Goal: Complete application form

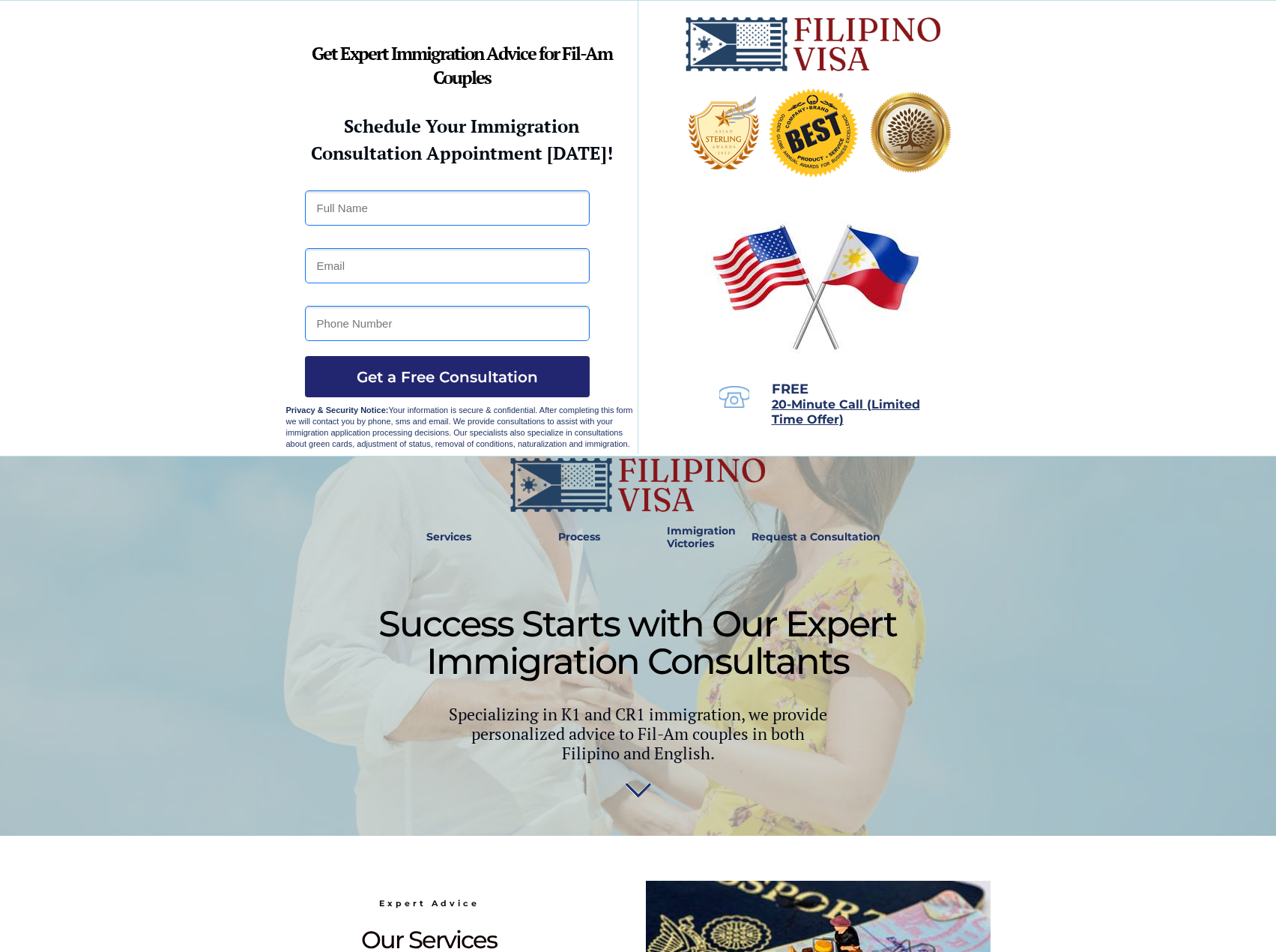
click at [446, 199] on input "text" at bounding box center [447, 208] width 285 height 36
type input "charles lowe"
click at [411, 265] on input "email" at bounding box center [447, 266] width 285 height 36
type input "firewalker.gps.goals@gmail.com"
click at [403, 315] on input "tel" at bounding box center [447, 324] width 285 height 36
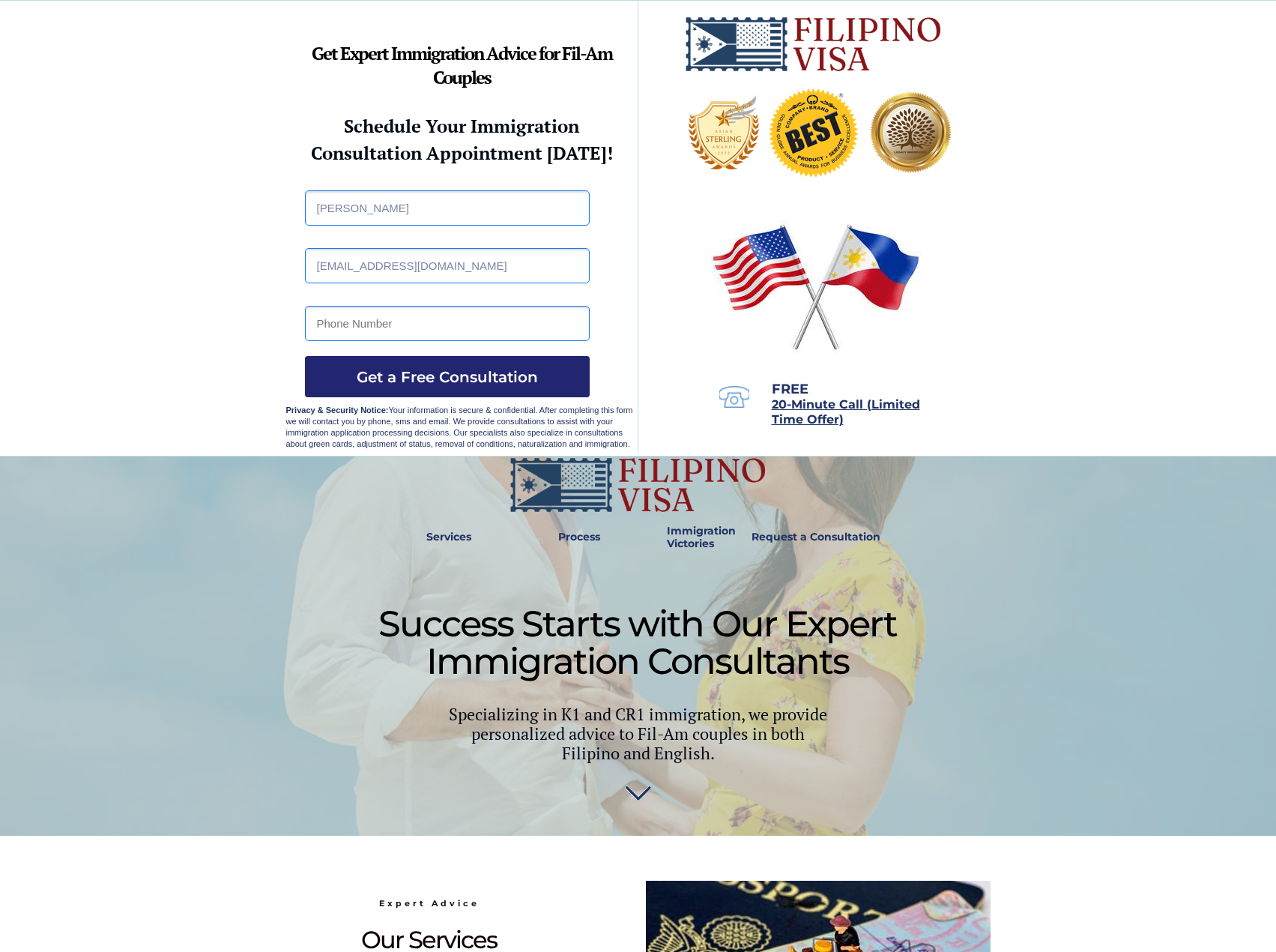
type input "09685972404"
click at [424, 378] on span "Get a Free Consultation" at bounding box center [447, 377] width 285 height 18
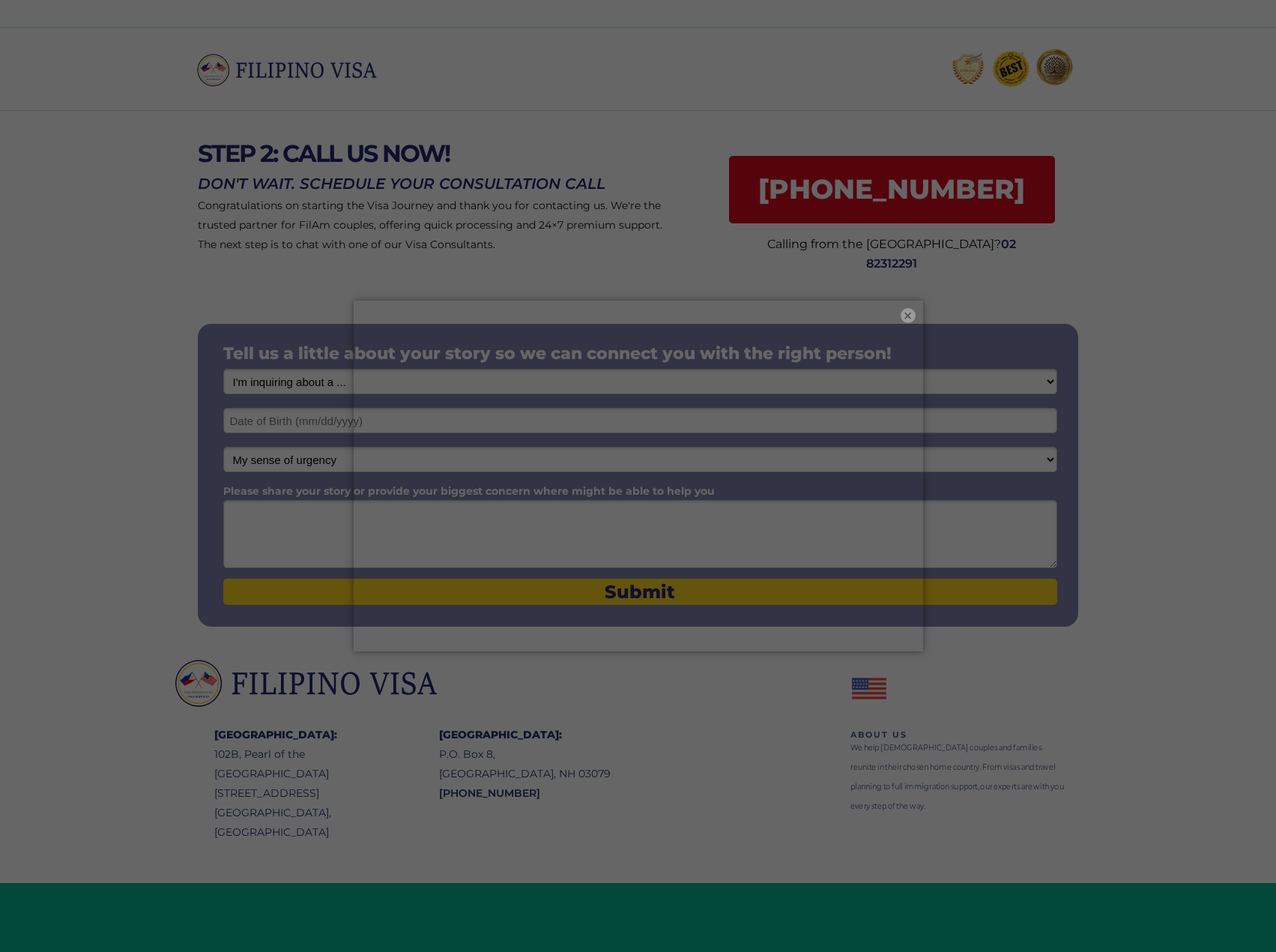
drag, startPoint x: 909, startPoint y: 317, endPoint x: 888, endPoint y: 322, distance: 21.6
click at [909, 317] on button "×" at bounding box center [908, 315] width 15 height 15
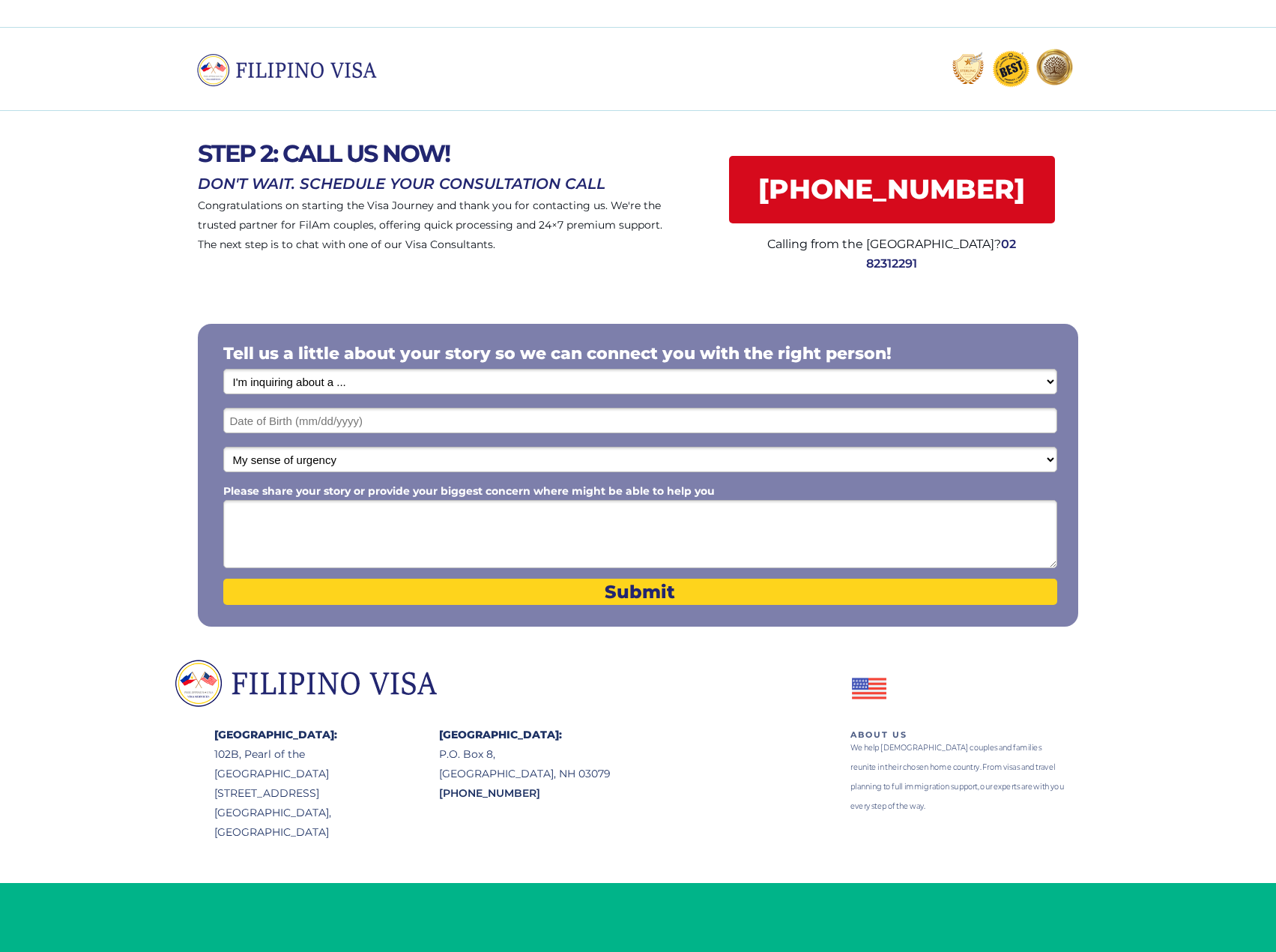
click at [479, 381] on select "I'm inquiring about a ... I don't know or other services Retirement Visa for Th…" at bounding box center [640, 381] width 834 height 25
select select "1800"
click at [223, 369] on select "I'm inquiring about a ... I don't know or other services Retirement Visa for Th…" at bounding box center [640, 381] width 834 height 25
click at [380, 425] on input "text" at bounding box center [640, 420] width 834 height 25
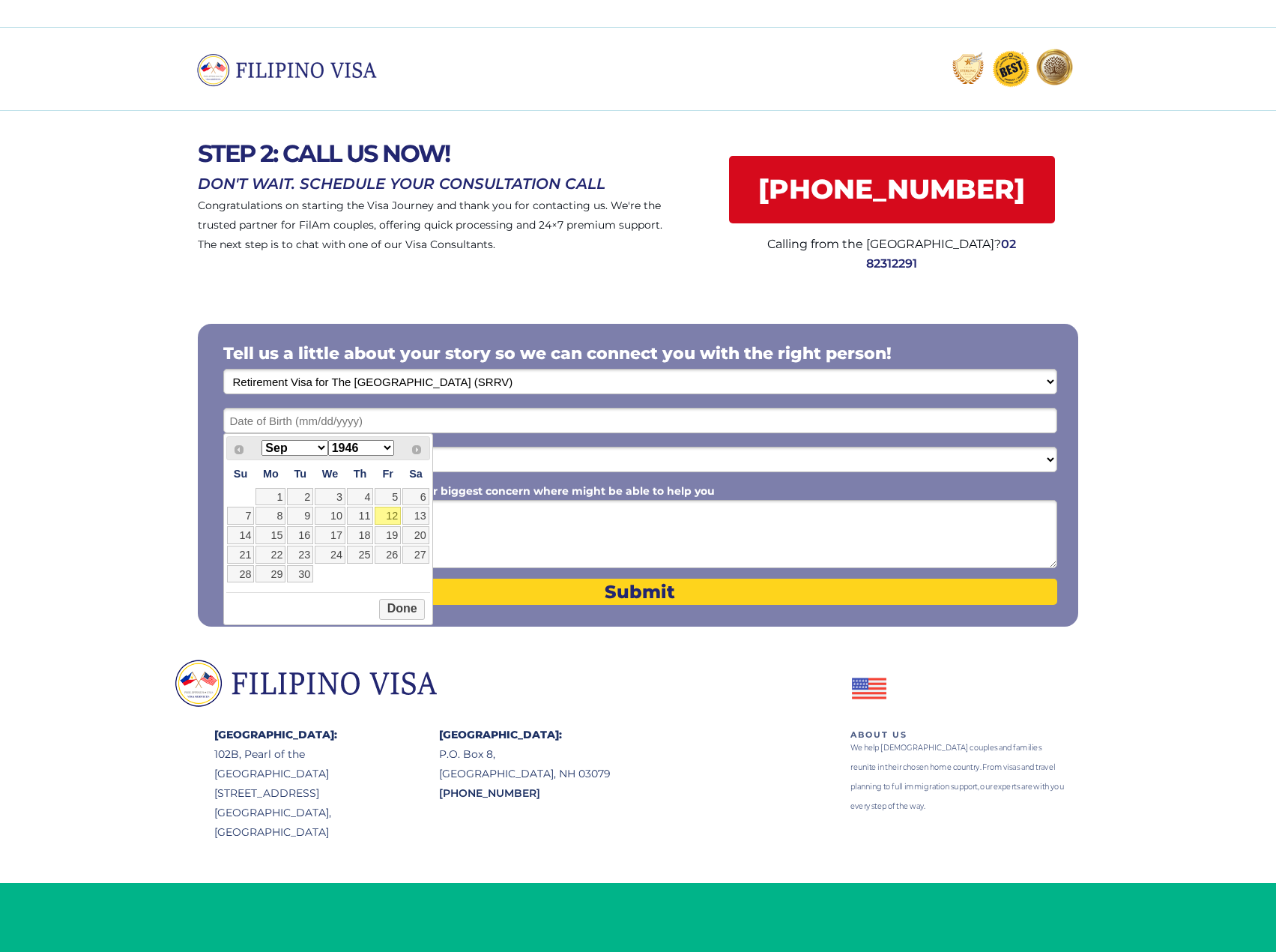
click at [371, 451] on select "1946 1947 1948 1949 1950 1951 1952 1953 1954 1955 1956 1957 1958 1959 1960 1961…" at bounding box center [360, 448] width 66 height 15
click at [292, 446] on select "Jan Feb Mar Apr May Jun [DATE] Aug Sep Oct Nov Dec" at bounding box center [294, 448] width 66 height 15
click at [394, 515] on link "13" at bounding box center [388, 515] width 26 height 18
type input "07/13/1984"
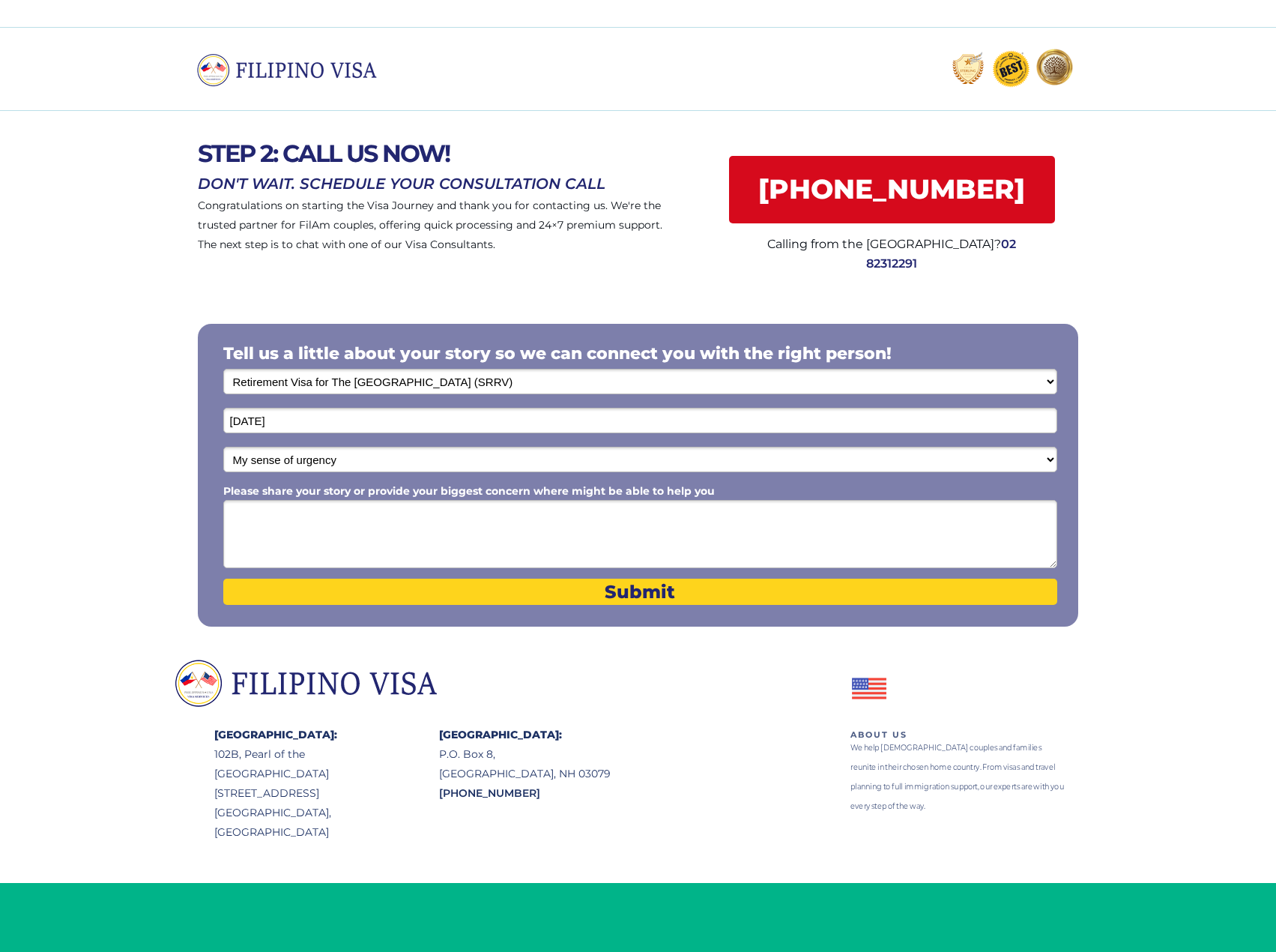
click at [346, 461] on select "My sense of urgency Low Priority - I'm just looking Medium High Priority - I ne…" at bounding box center [640, 459] width 834 height 25
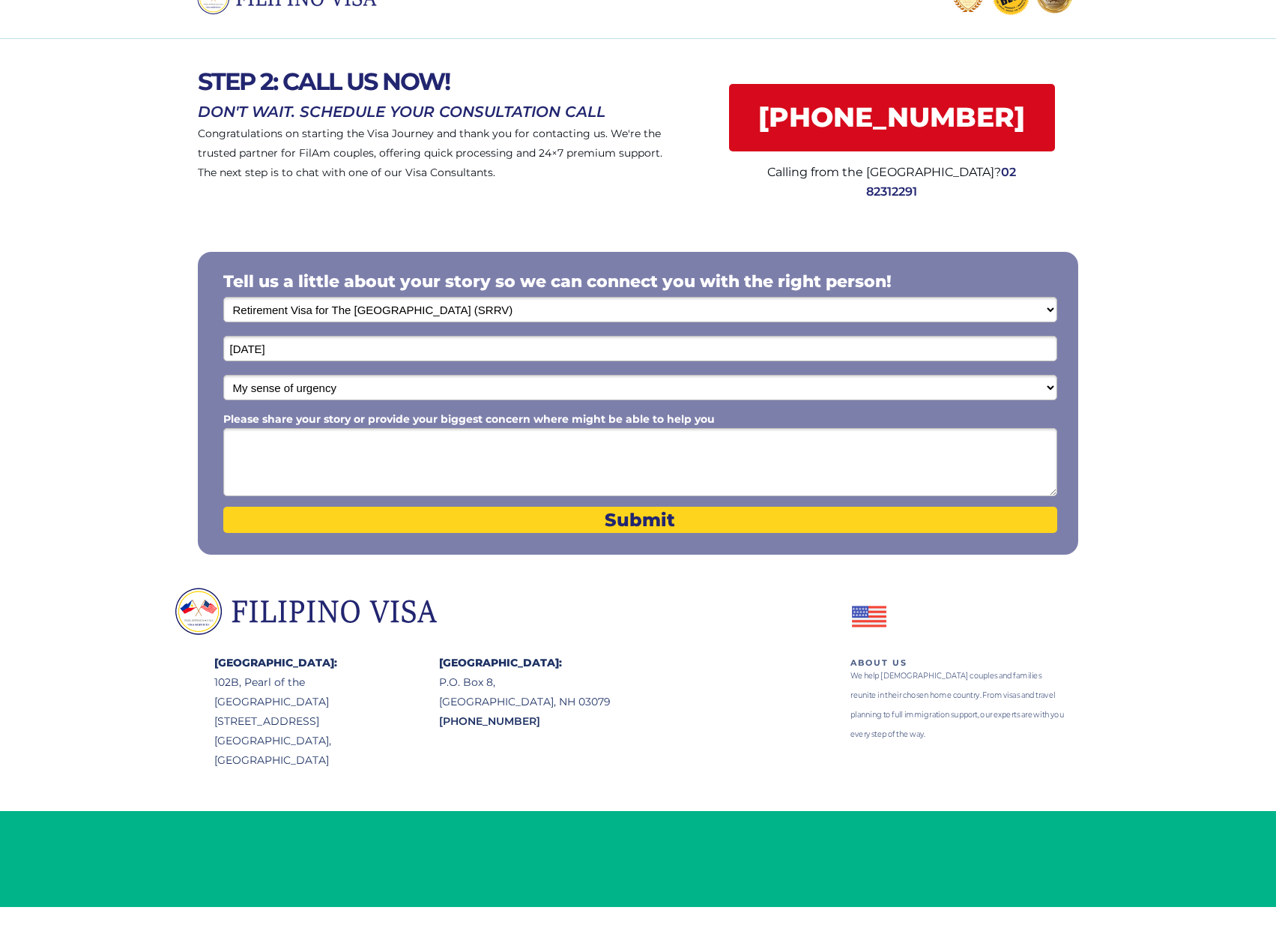
scroll to position [75, 0]
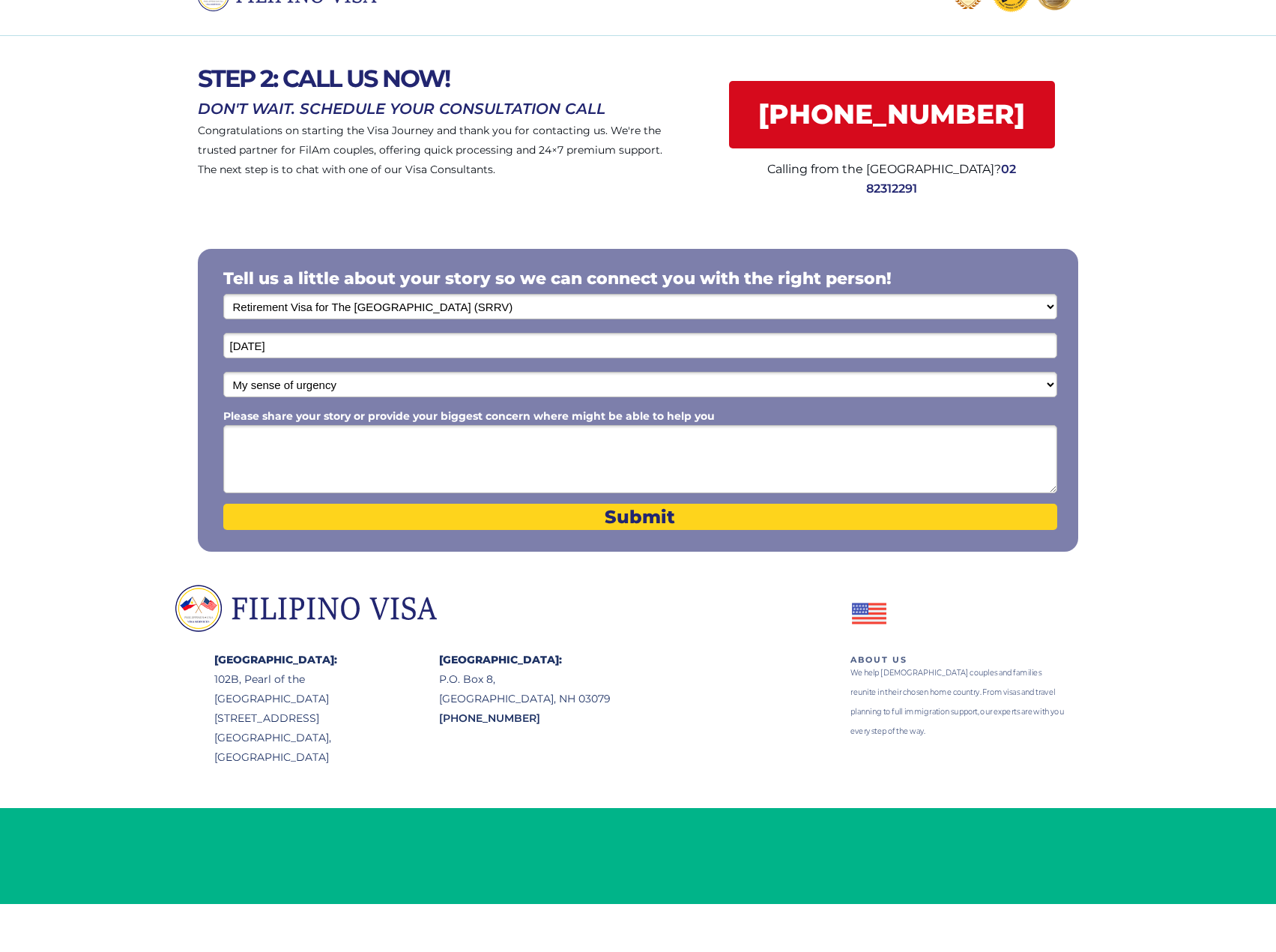
click at [345, 392] on select "My sense of urgency Low Priority - I'm just looking Medium High Priority - I ne…" at bounding box center [640, 385] width 834 height 25
select select "1803"
click at [223, 372] on select "My sense of urgency Low Priority - I'm just looking Medium High Priority - I ne…" at bounding box center [640, 385] width 834 height 25
click at [330, 457] on textarea "Please share your story or provide your biggest concern where might be able to …" at bounding box center [640, 459] width 834 height 68
paste textarea "Looking to get the SRRV Courtesy (Pensioner) visa now that it has been lowered …"
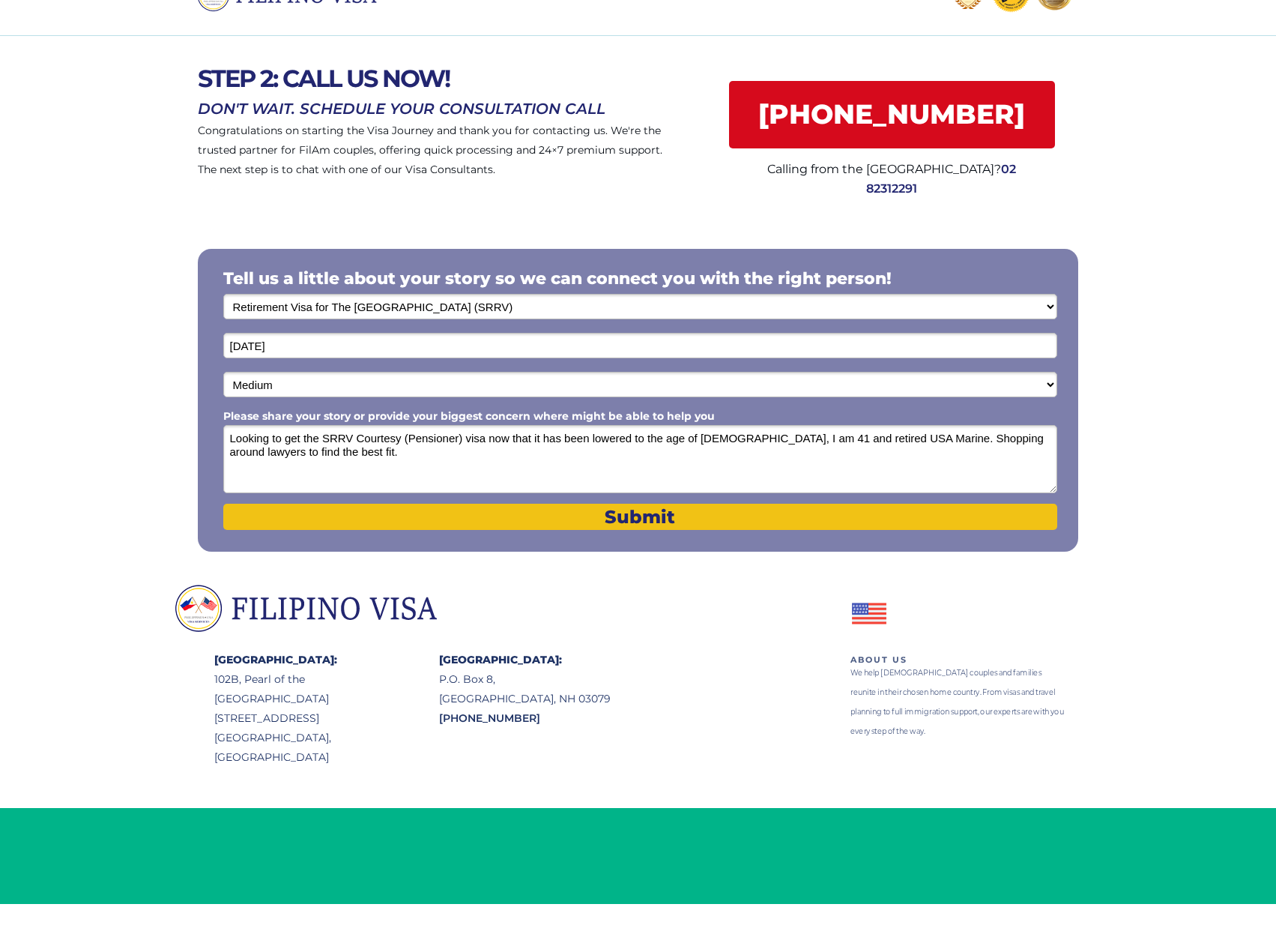
type textarea "Looking to get the SRRV Courtesy (Pensioner) visa now that it has been lowered …"
click at [381, 518] on span "Submit" at bounding box center [640, 517] width 834 height 22
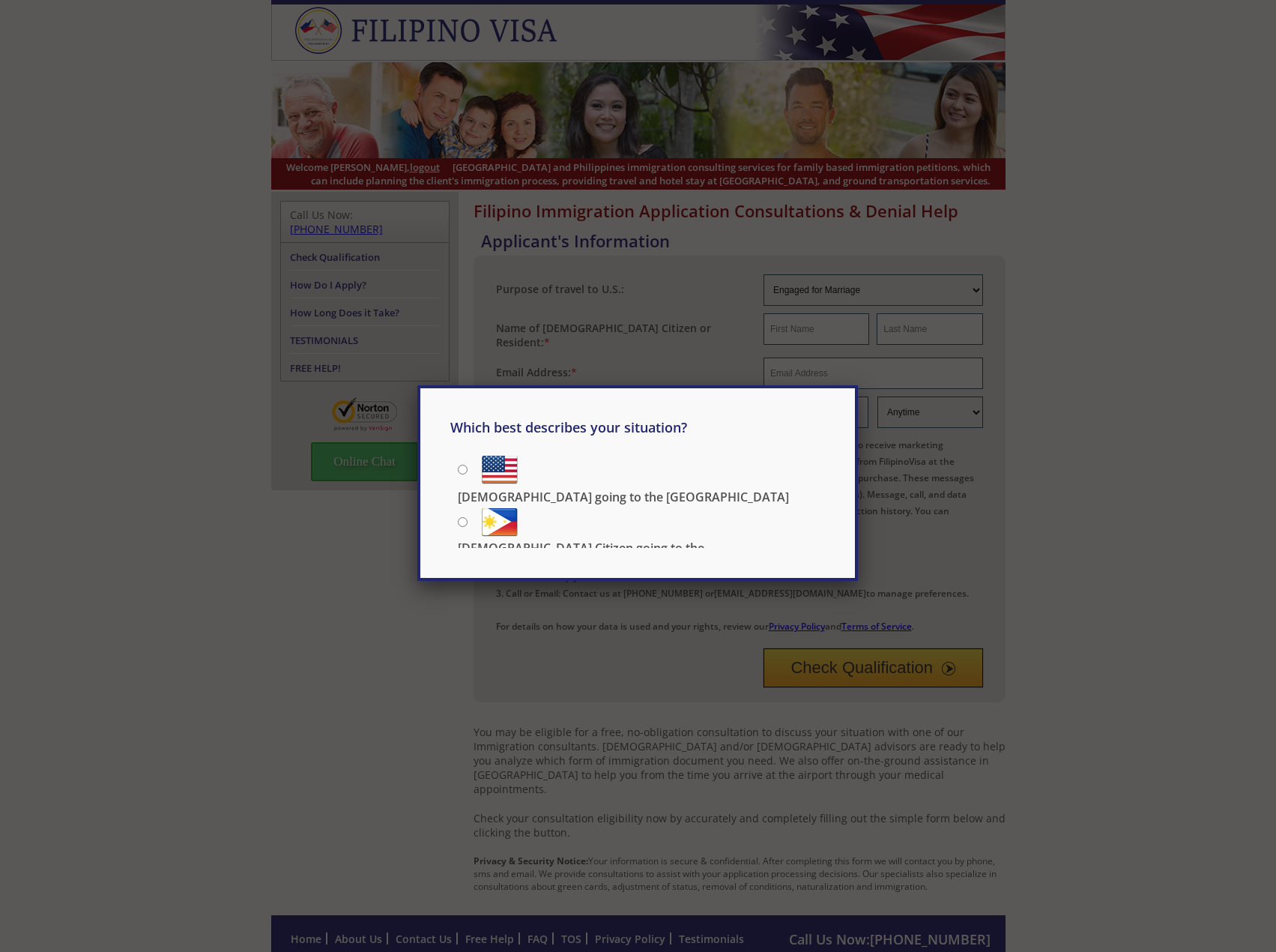
drag, startPoint x: 462, startPoint y: 513, endPoint x: 470, endPoint y: 520, distance: 10.6
click at [462, 517] on input "US Citizen going to the Philippines" at bounding box center [462, 522] width 10 height 10
radio input "true"
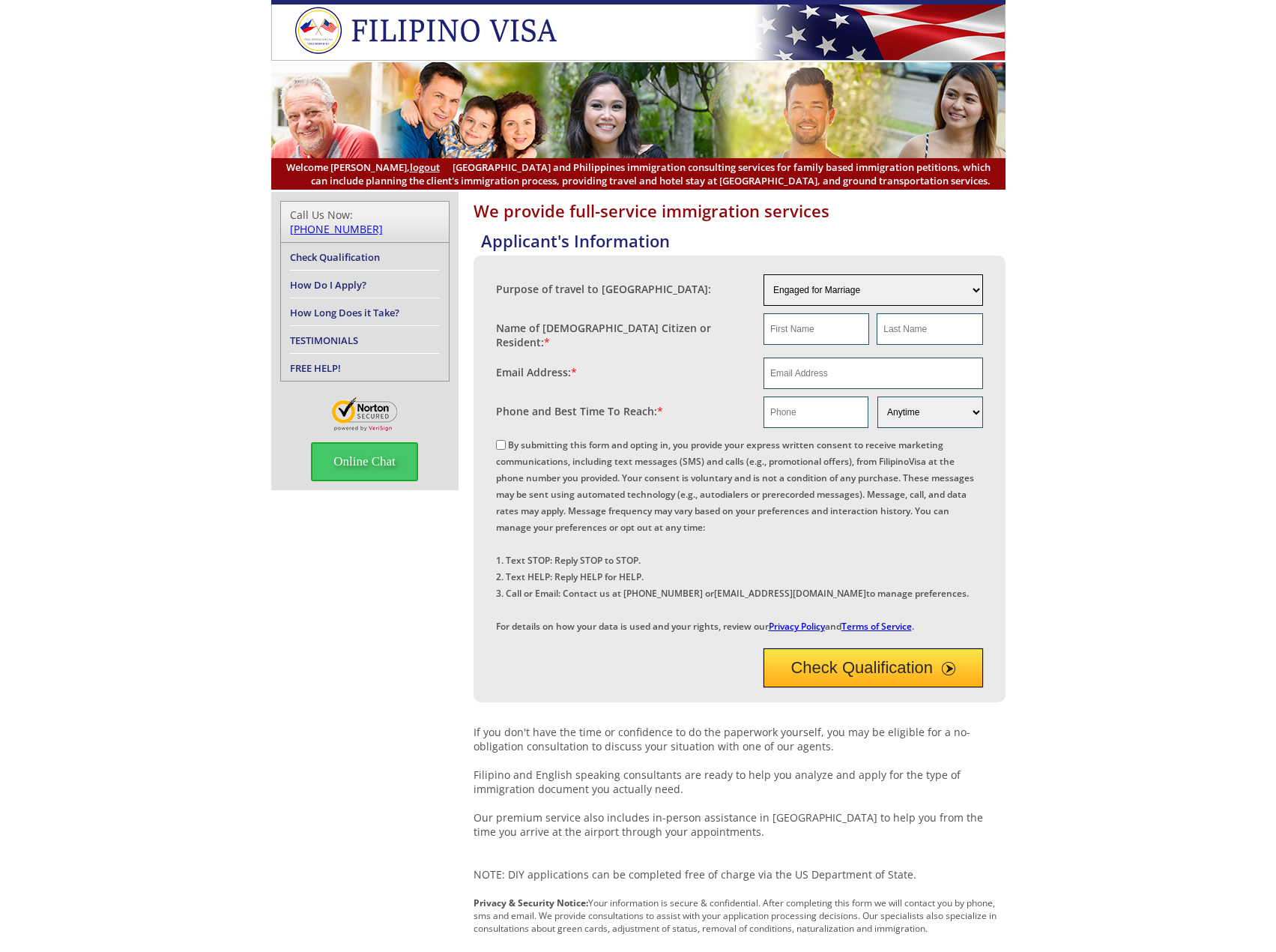
click at [841, 294] on select "Engaged for Marriage Already Married to [DEMOGRAPHIC_DATA] Citizen / Resident F…" at bounding box center [873, 290] width 219 height 32
select select "other"
click at [763, 274] on select "Engaged for Marriage Already Married to [DEMOGRAPHIC_DATA] Citizen / Resident F…" at bounding box center [873, 290] width 219 height 32
click at [838, 327] on input "text" at bounding box center [816, 329] width 106 height 32
click at [906, 330] on input "text" at bounding box center [929, 329] width 106 height 32
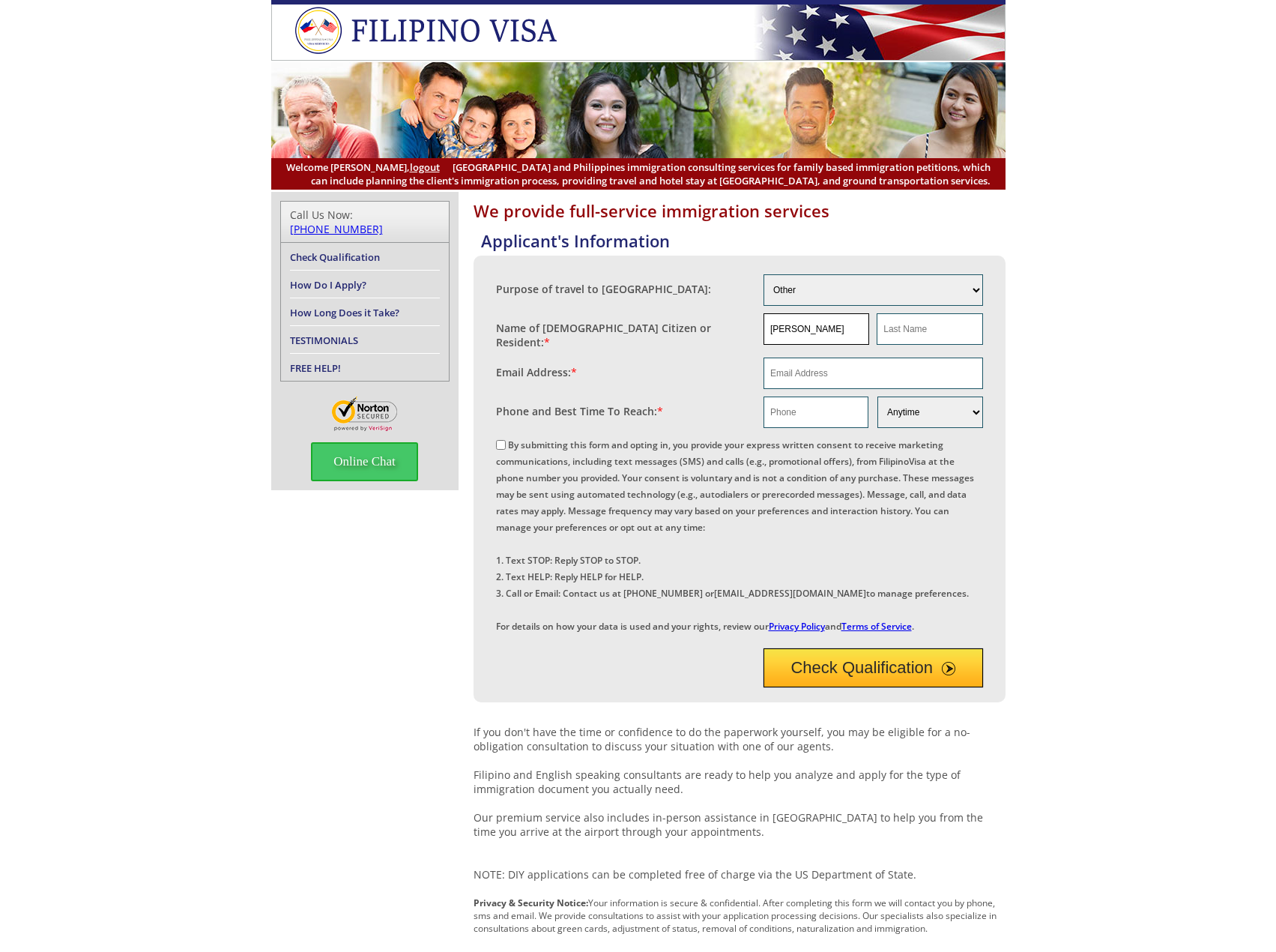
click at [832, 329] on input "charles lowe" at bounding box center [816, 329] width 106 height 32
type input "charles"
type input "lowe"
type input "firewalker.gps.goals@gmail.com"
type input "09685972404"
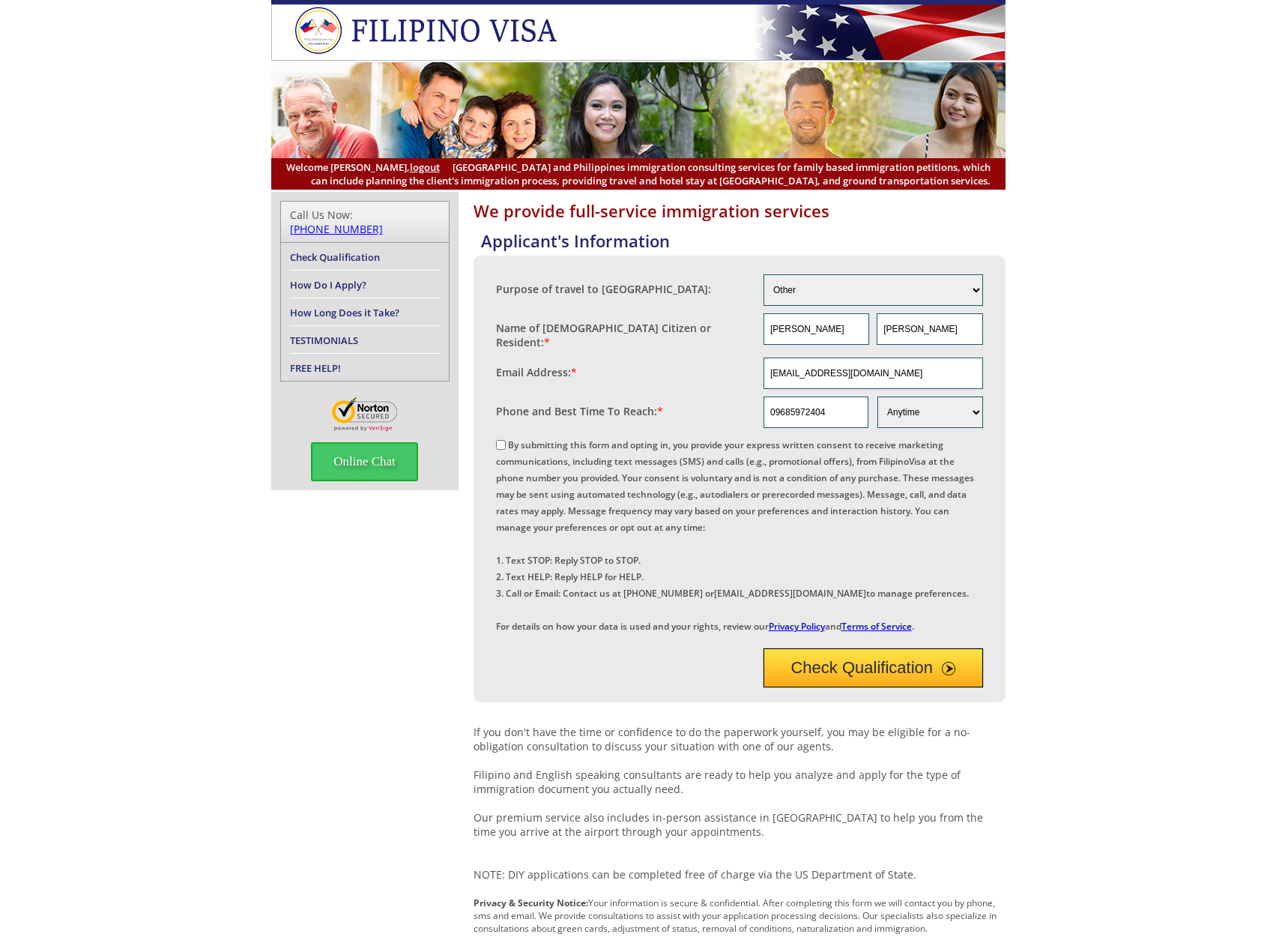
click at [501, 444] on input "By submitting this form and opting in, you provide your express written consent…" at bounding box center [501, 445] width 10 height 10
checkbox input "true"
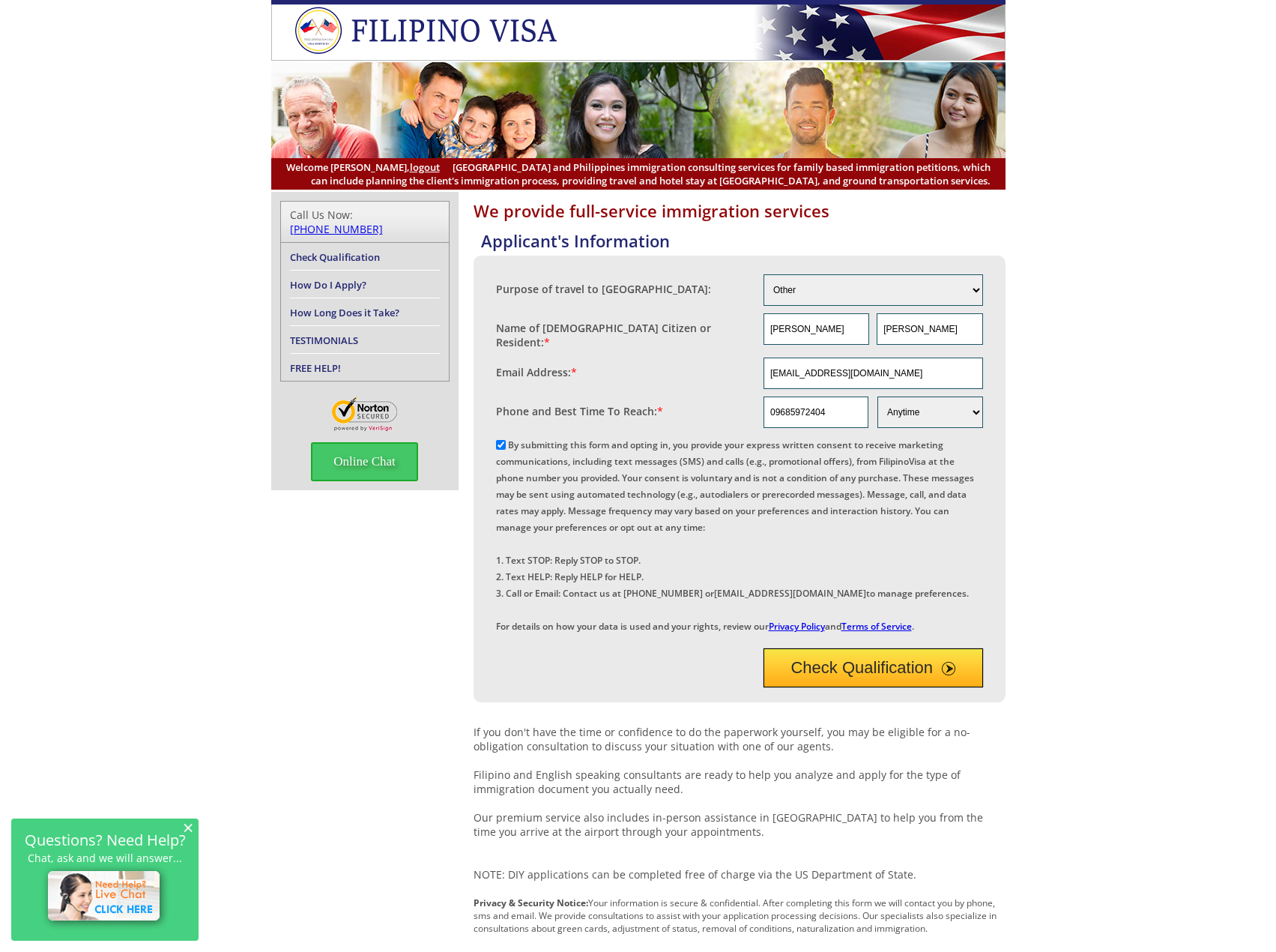
click at [847, 687] on button "Check Qualification" at bounding box center [873, 668] width 219 height 39
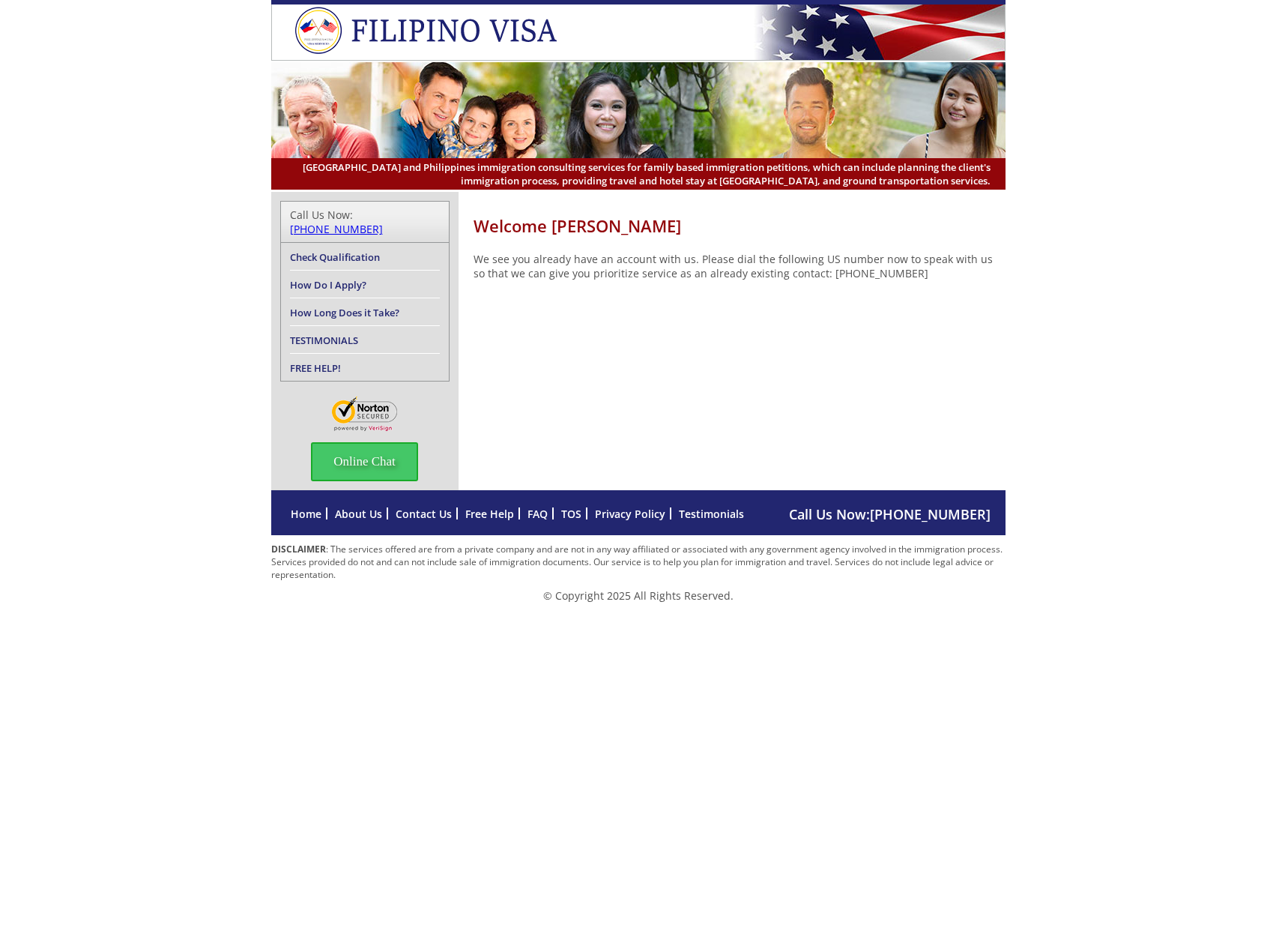
click at [1063, 286] on div "Welcome [PERSON_NAME] We see you already have an account with us. Please dial t…" at bounding box center [638, 341] width 1276 height 298
